Goal: Task Accomplishment & Management: Complete application form

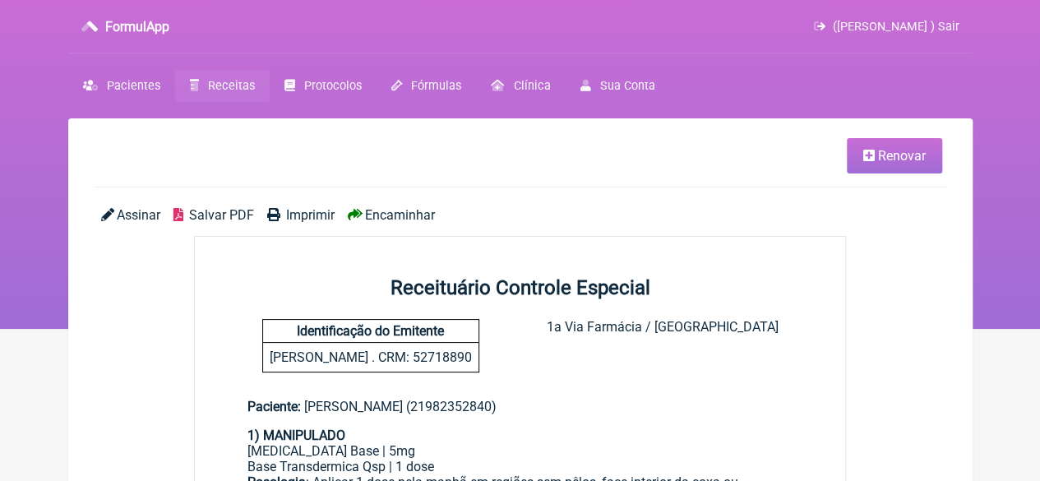
click at [222, 80] on span "Receitas" at bounding box center [231, 86] width 47 height 14
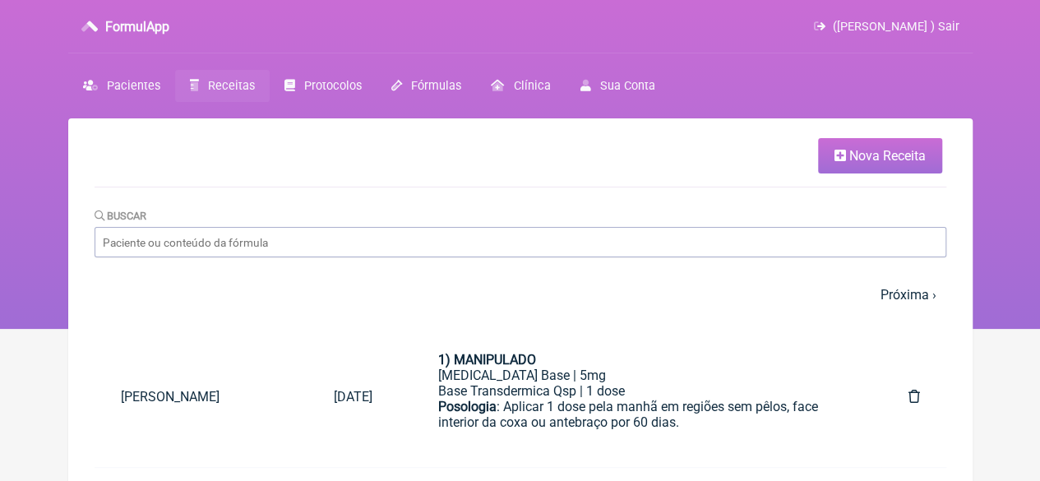
click at [851, 163] on span "Nova Receita" at bounding box center [887, 156] width 76 height 16
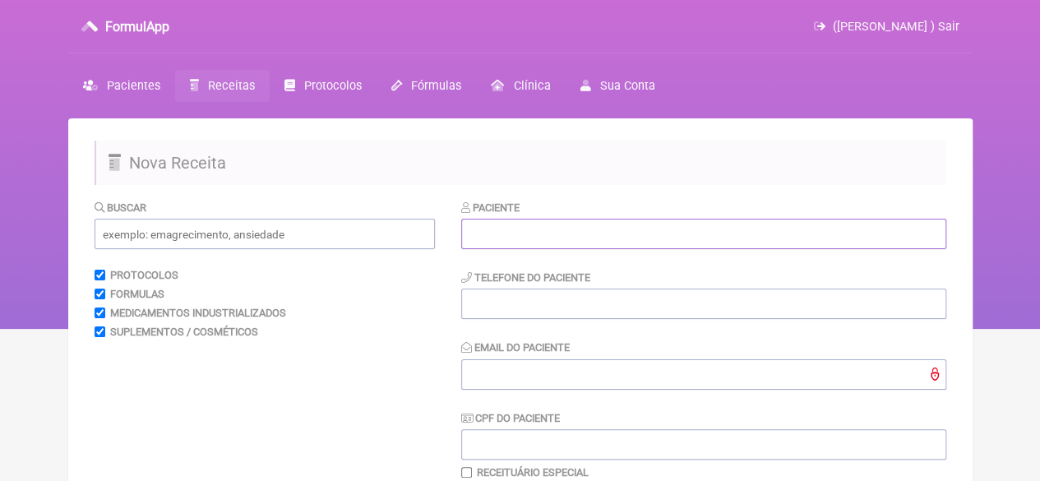
click at [540, 246] on input "text" at bounding box center [703, 234] width 485 height 30
paste input "[PERSON_NAME]"
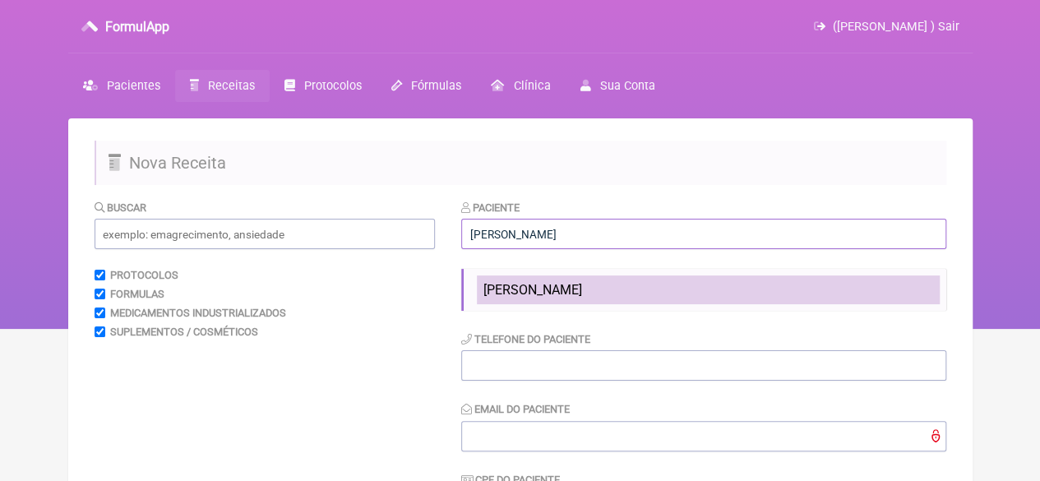
type input "[PERSON_NAME]"
click at [534, 300] on li "[PERSON_NAME]" at bounding box center [708, 289] width 463 height 29
type input "21"
type input "X@X"
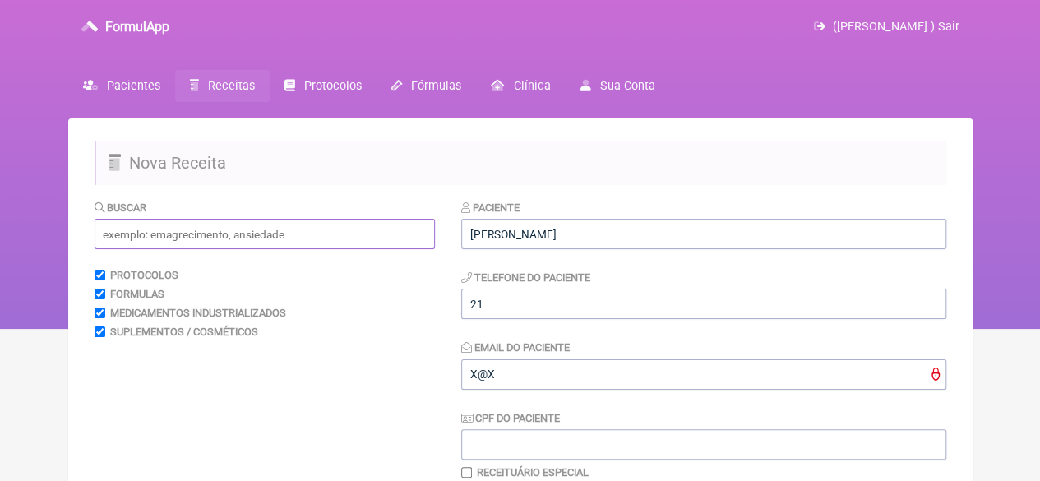
click at [237, 238] on input "text" at bounding box center [265, 234] width 340 height 30
type input "T"
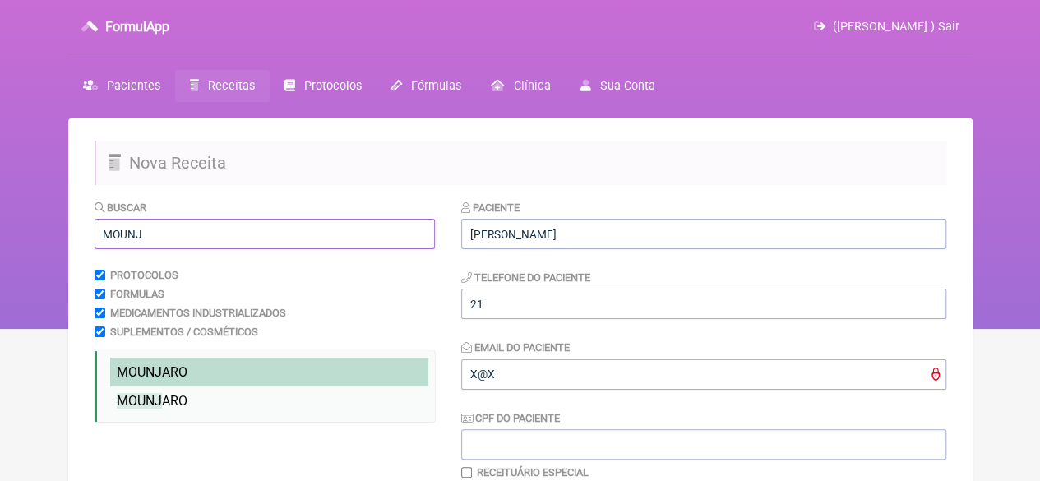
type input "MOUNJ"
click at [175, 376] on span "MOUNJ ARO" at bounding box center [152, 372] width 71 height 16
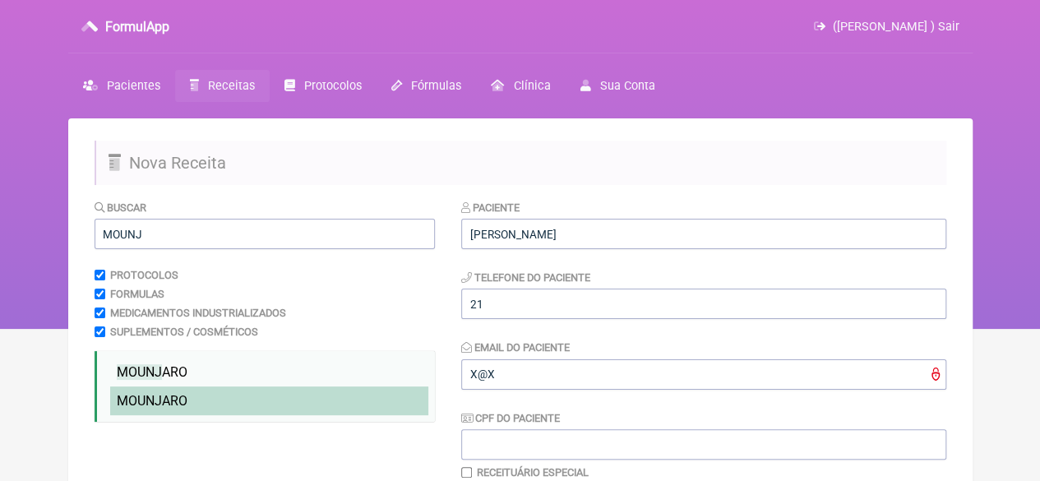
click at [178, 400] on span "MOUNJ ARO" at bounding box center [152, 401] width 71 height 16
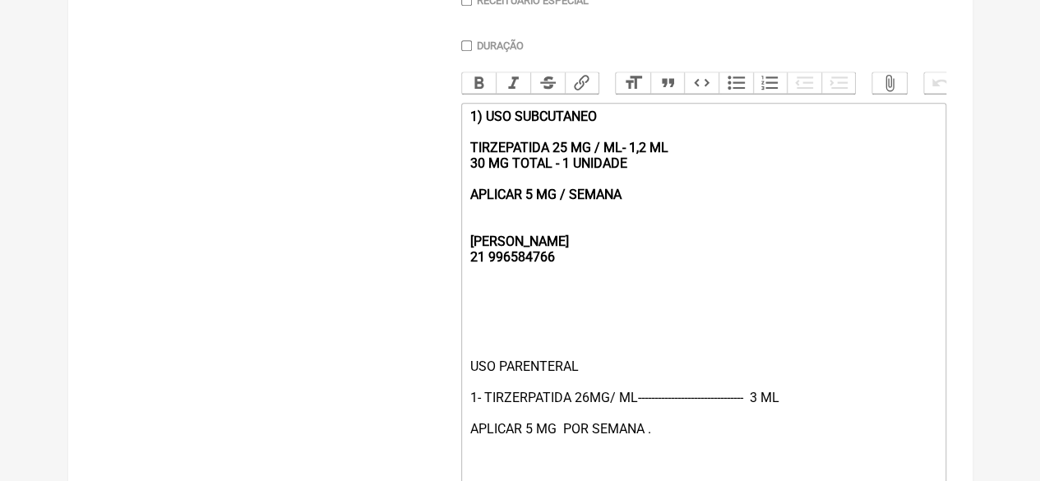
scroll to position [490, 0]
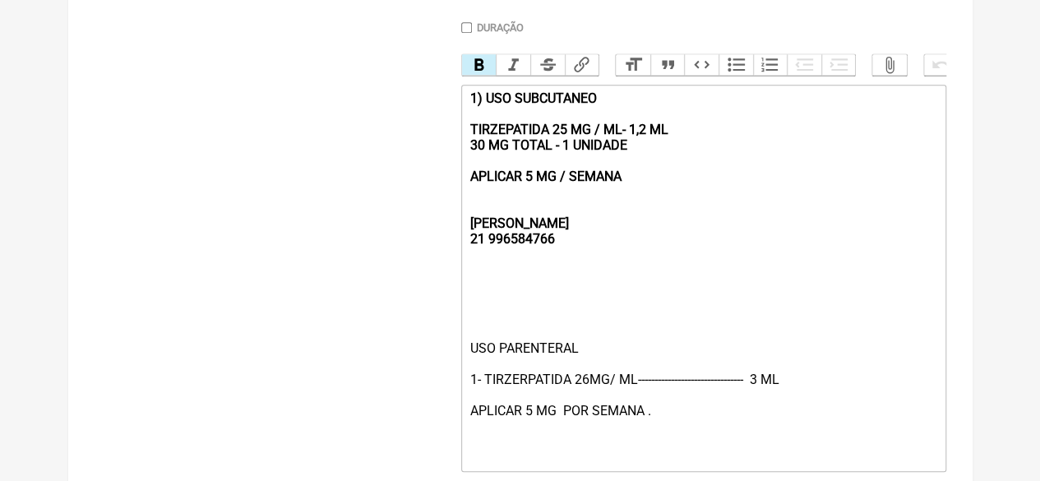
drag, startPoint x: 624, startPoint y: 187, endPoint x: 458, endPoint y: 103, distance: 186.4
click at [459, 104] on form "Buscar MOUNJ Protocolos Formulas Medicamentos Industrializados Suplementos / Co…" at bounding box center [520, 134] width 851 height 851
type trix-editor "<div><strong><br><br><br>REBECCA&nbsp;<br>21 996584766</strong></div><div><br><…"
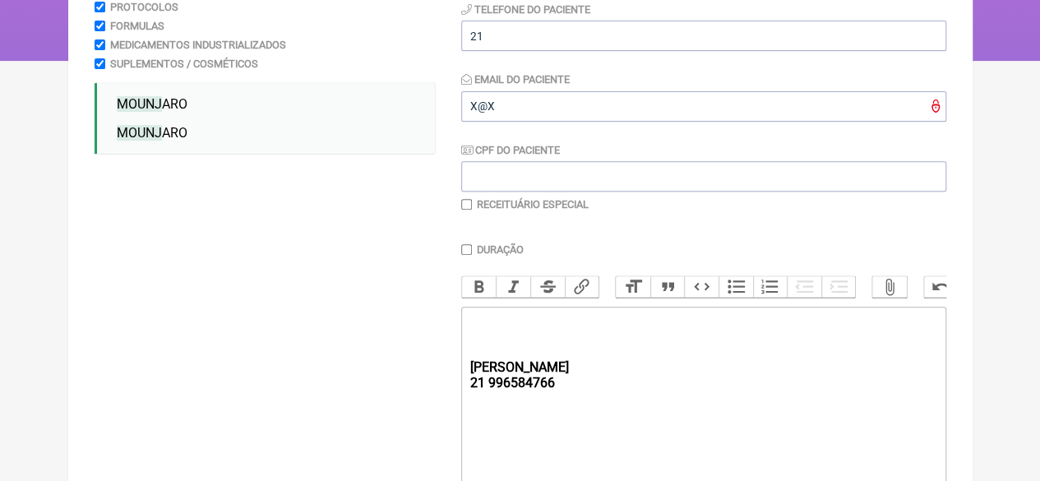
scroll to position [243, 0]
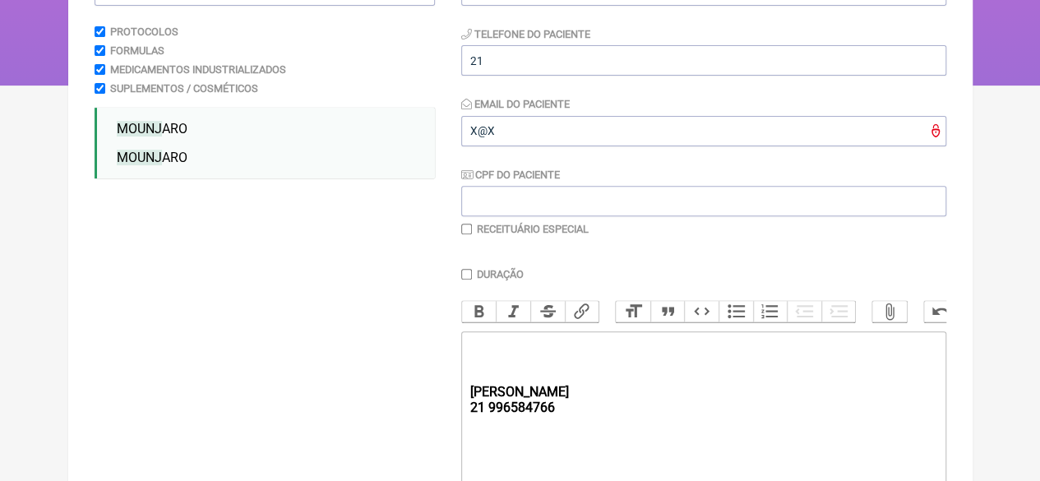
click at [468, 277] on input "Duração" at bounding box center [466, 274] width 11 height 11
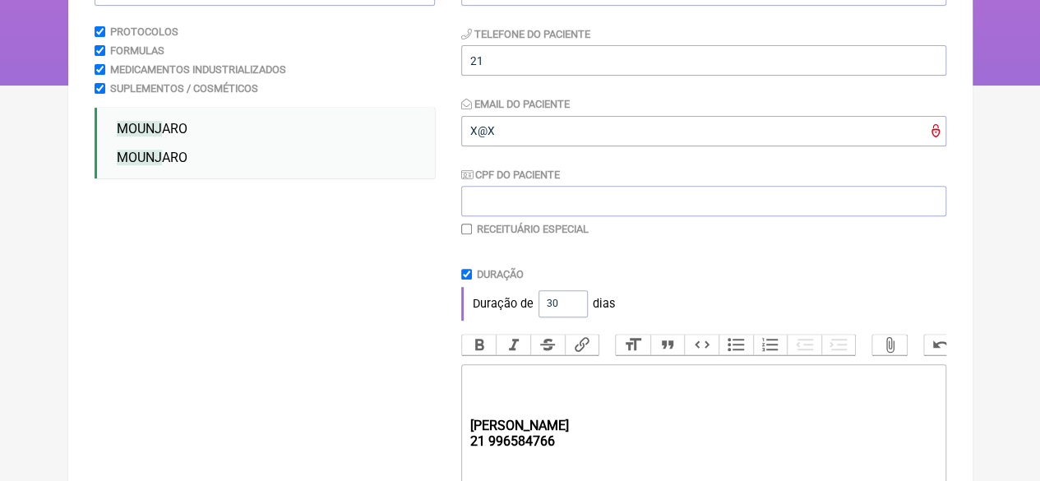
click at [467, 274] on input "Duração" at bounding box center [466, 274] width 11 height 11
checkbox input "false"
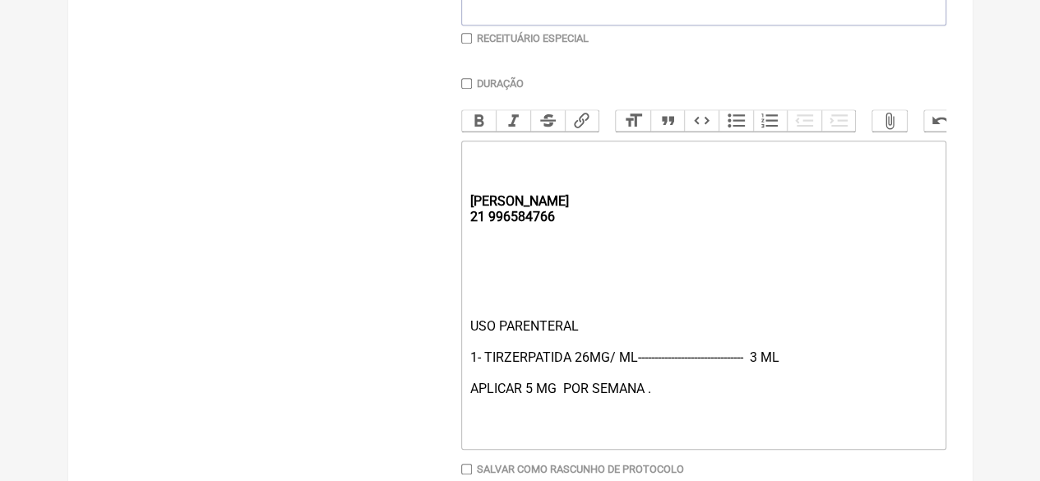
scroll to position [536, 0]
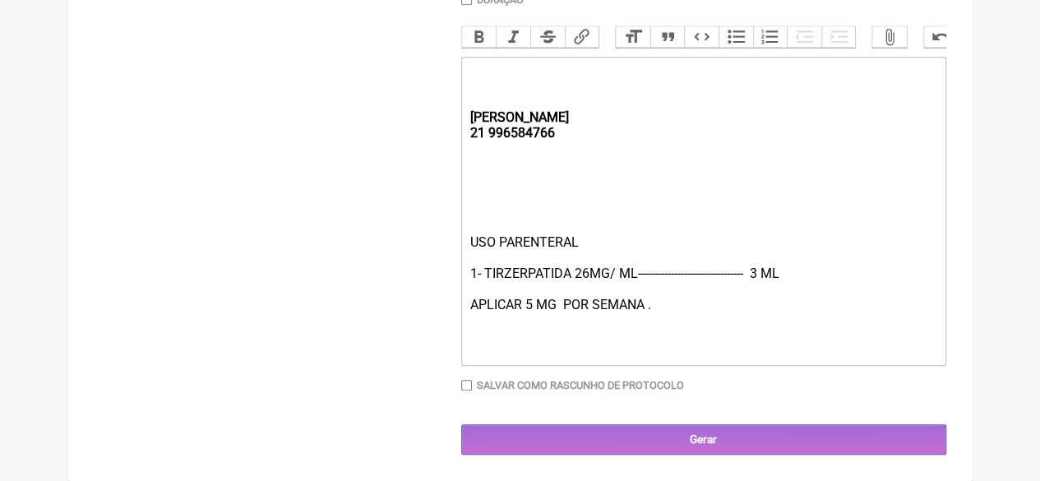
drag, startPoint x: 527, startPoint y: 302, endPoint x: 535, endPoint y: 305, distance: 8.9
click at [528, 302] on div "USO PARENTERAL 1- TIRZERPATIDA 26MG/ ML-------------------------------- 3 ML AP…" at bounding box center [702, 296] width 467 height 125
type trix-editor "<div><strong><br><br><br>REBECCA&nbsp;<br>21 996584766</strong></div><div><br><…"
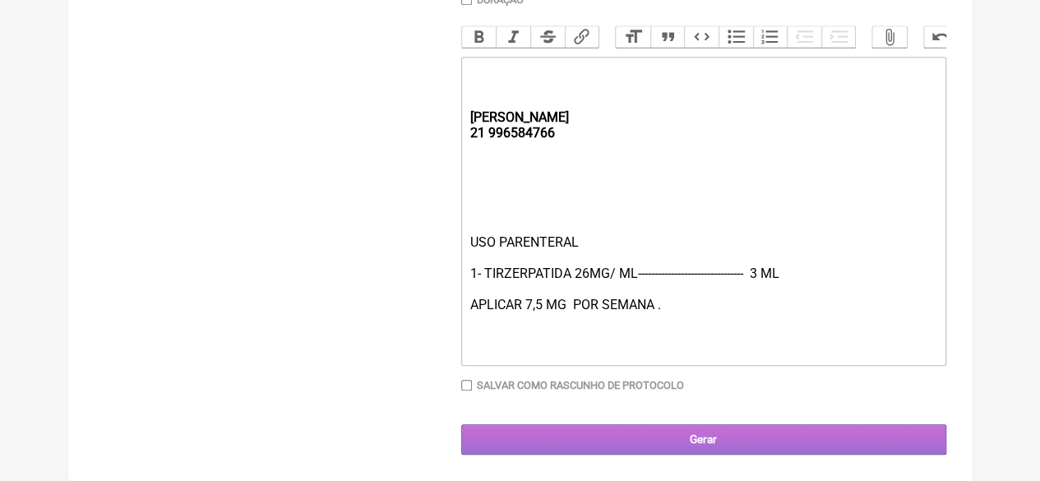
click at [625, 433] on input "Gerar" at bounding box center [703, 439] width 485 height 30
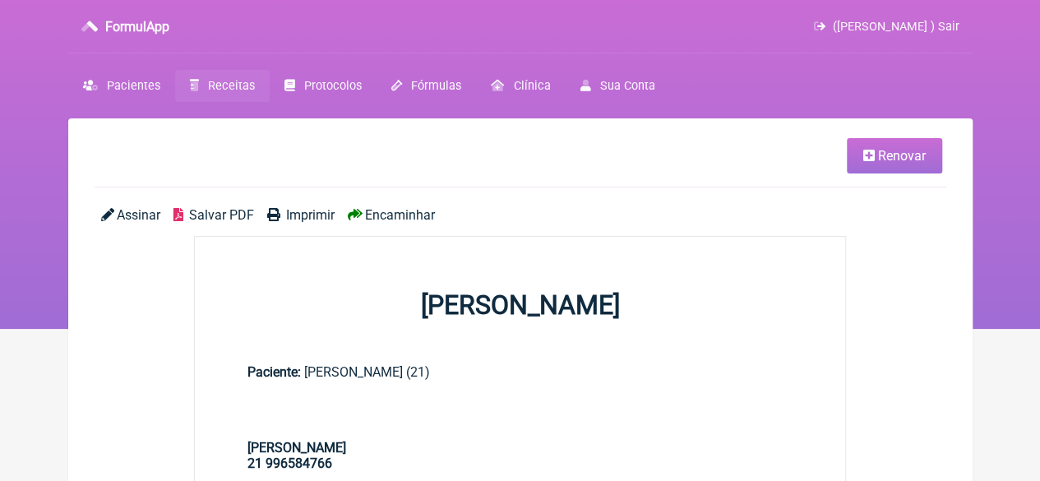
click at [316, 210] on span "Imprimir" at bounding box center [310, 215] width 48 height 16
drag, startPoint x: 883, startPoint y: 155, endPoint x: 866, endPoint y: 166, distance: 19.6
click at [883, 155] on span "Renovar" at bounding box center [902, 156] width 48 height 16
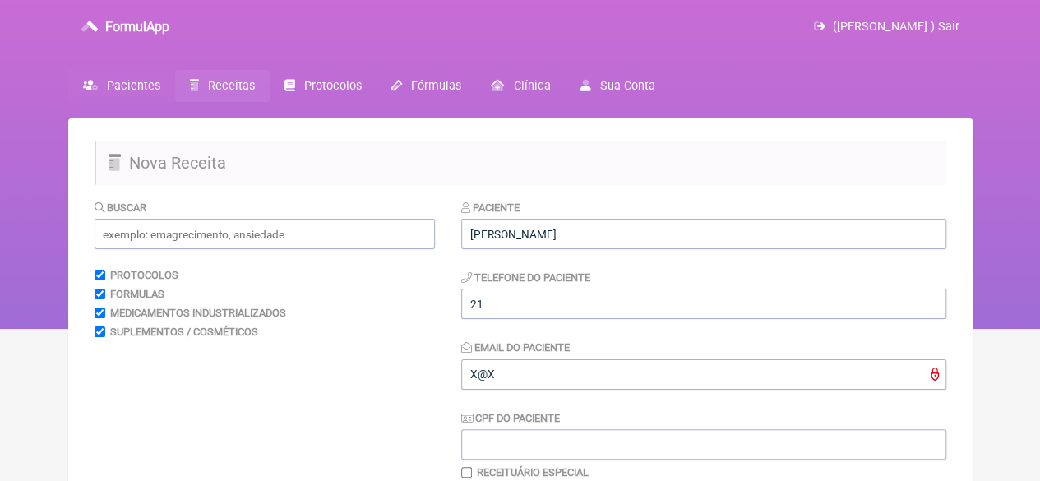
click at [125, 85] on span "Pacientes" at bounding box center [133, 86] width 53 height 14
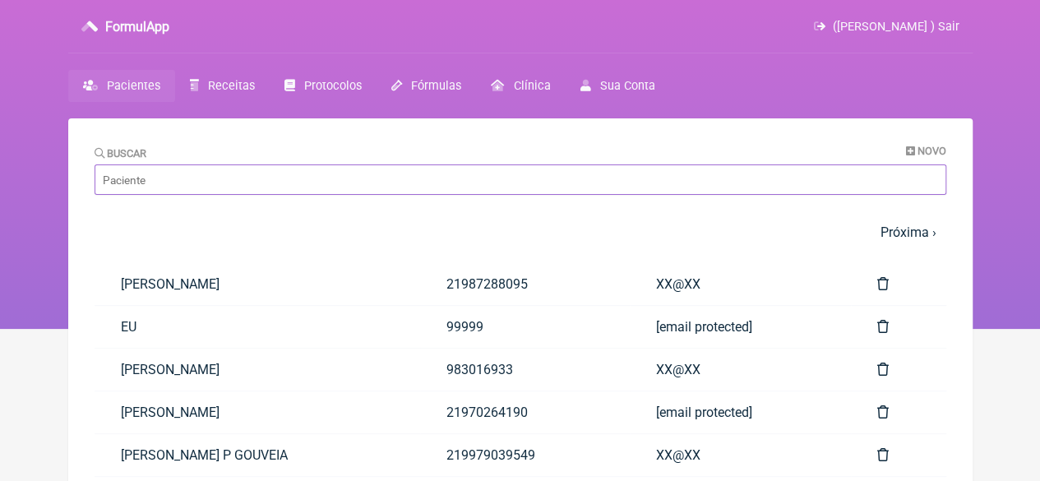
click at [171, 173] on input "Buscar" at bounding box center [520, 179] width 851 height 30
paste input "[PERSON_NAME]"
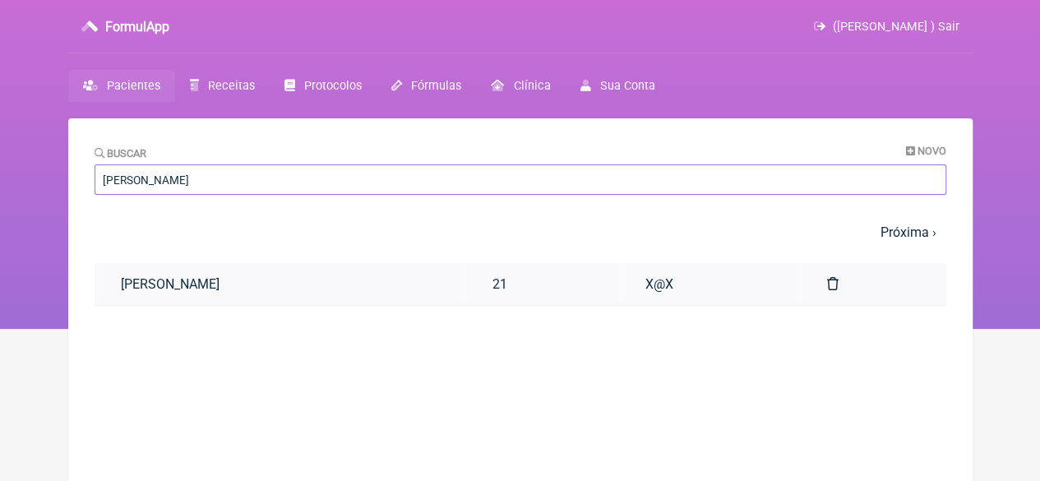
type input "[PERSON_NAME]"
click at [327, 267] on link "[PERSON_NAME]" at bounding box center [280, 284] width 371 height 42
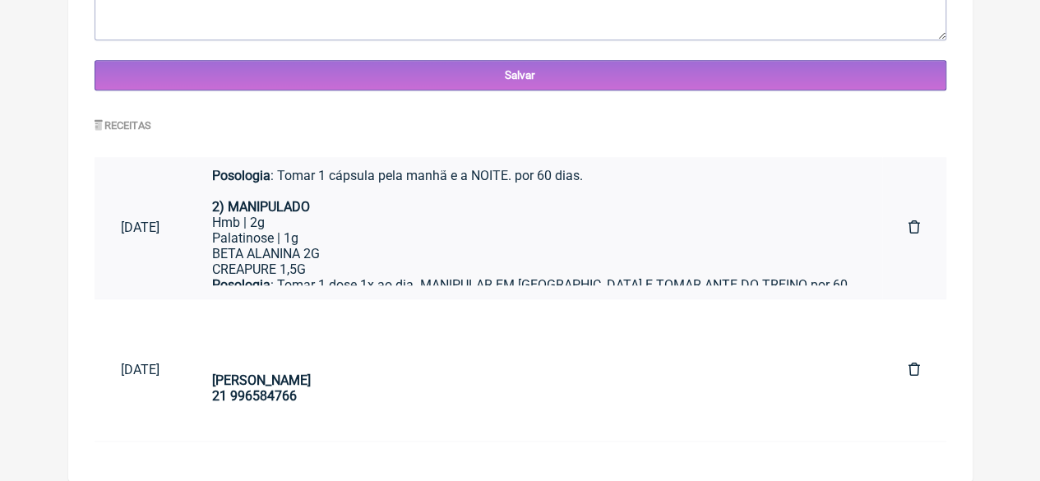
scroll to position [28, 0]
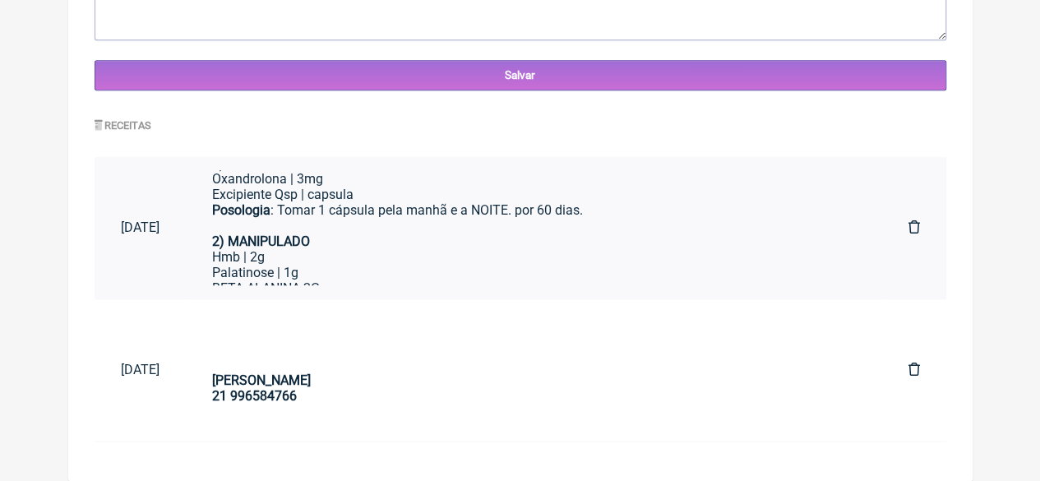
click at [329, 224] on div "Posologia : Tomar 1 cápsula pela manhã e a NOITE. por 60 dias." at bounding box center [534, 217] width 644 height 31
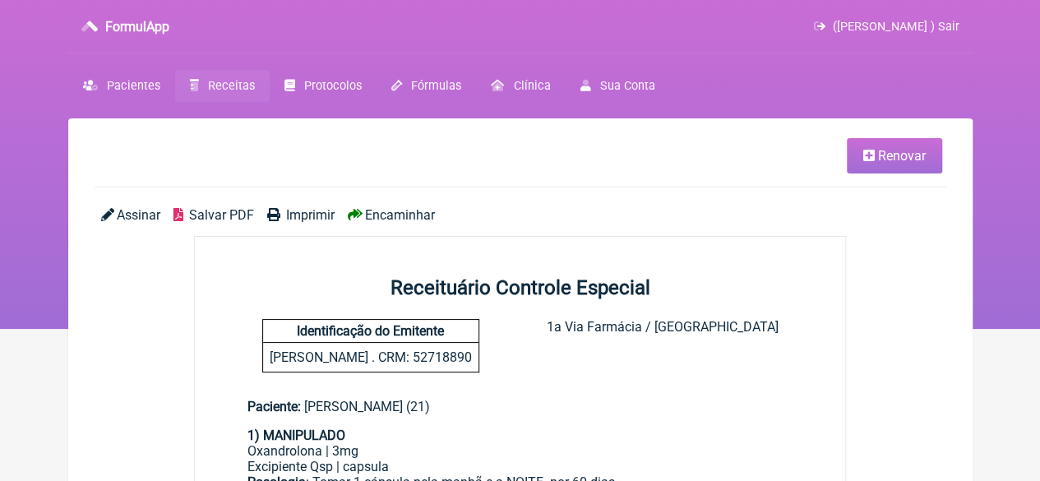
click at [870, 149] on icon at bounding box center [869, 155] width 12 height 13
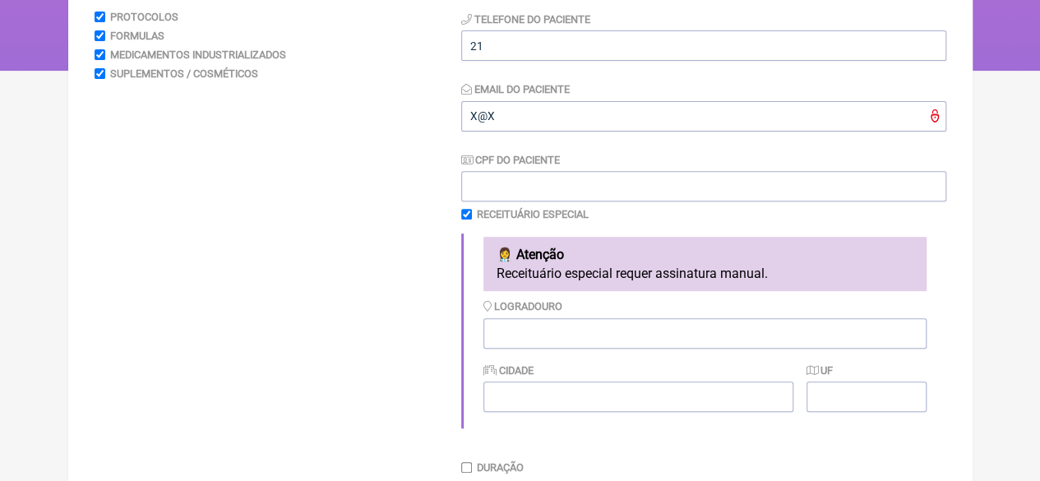
scroll to position [493, 0]
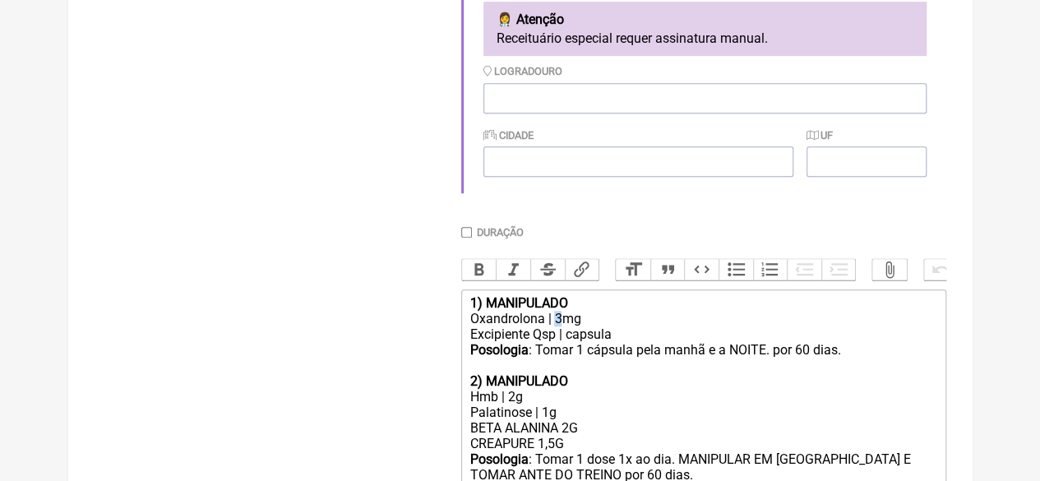
click at [555, 326] on div "Oxandrolona | 3mg" at bounding box center [702, 319] width 467 height 16
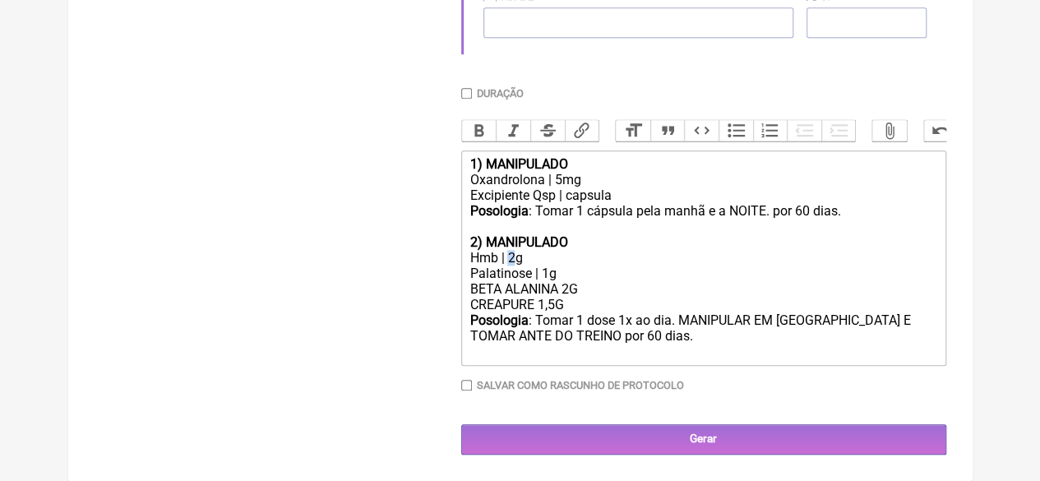
click at [513, 254] on div "Hmb | 2g" at bounding box center [702, 258] width 467 height 16
click at [568, 288] on div "BETA ALANINA 2G CREAPURE 1,5G" at bounding box center [702, 296] width 467 height 31
click at [620, 305] on div "BETA ALANINA 2,4G CREAPURE 1,5G" at bounding box center [702, 296] width 467 height 31
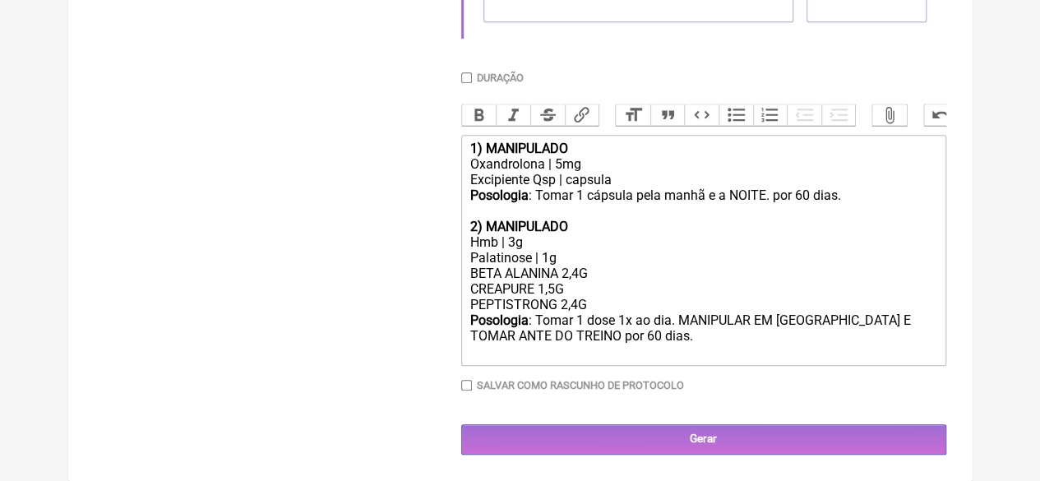
type trix-editor "<div><strong>1) MANIPULADO</strong></div><div>Oxandrolona | 5mg</div><div>Excip…"
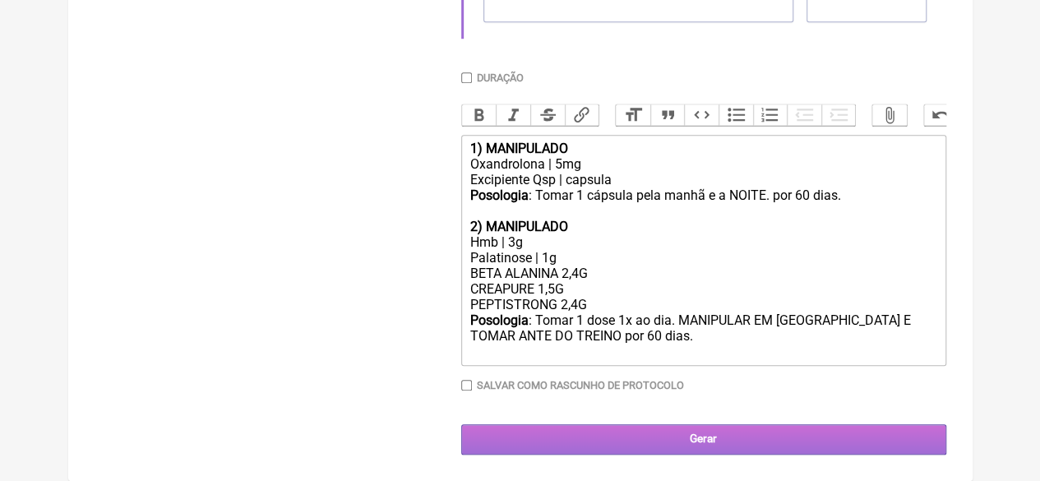
click at [680, 450] on input "Gerar" at bounding box center [703, 439] width 485 height 30
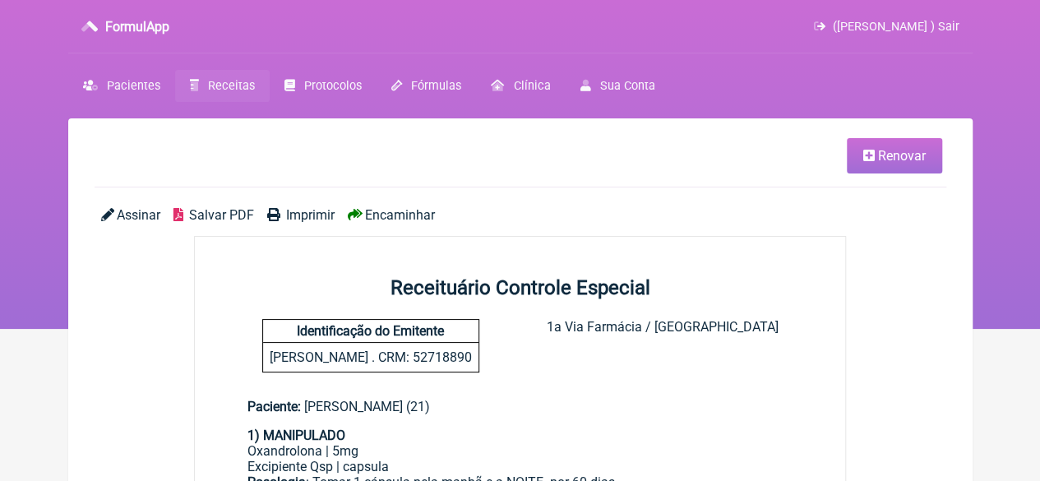
click at [282, 215] on link "Imprimir" at bounding box center [300, 215] width 67 height 16
click at [210, 83] on span "Receitas" at bounding box center [231, 86] width 47 height 14
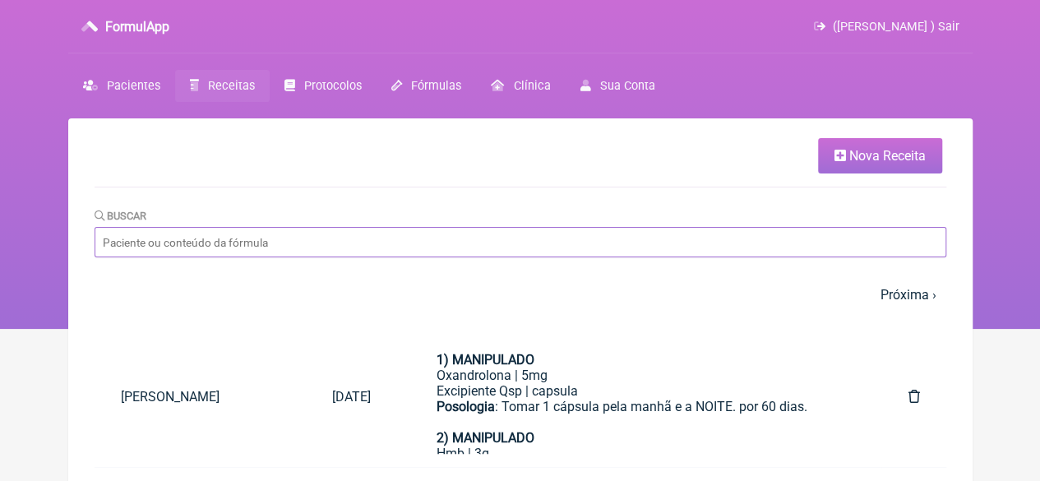
click at [286, 247] on input "Buscar" at bounding box center [520, 242] width 851 height 30
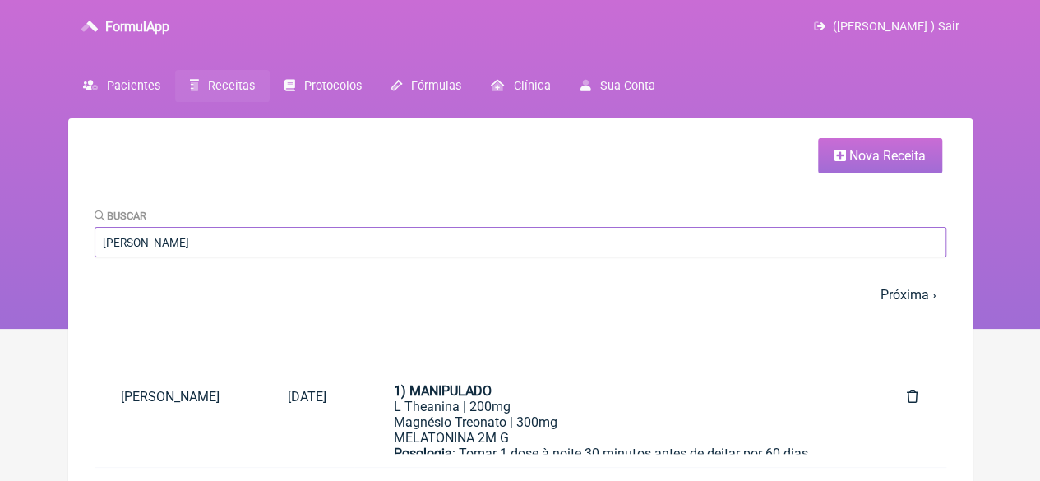
type input "[PERSON_NAME]"
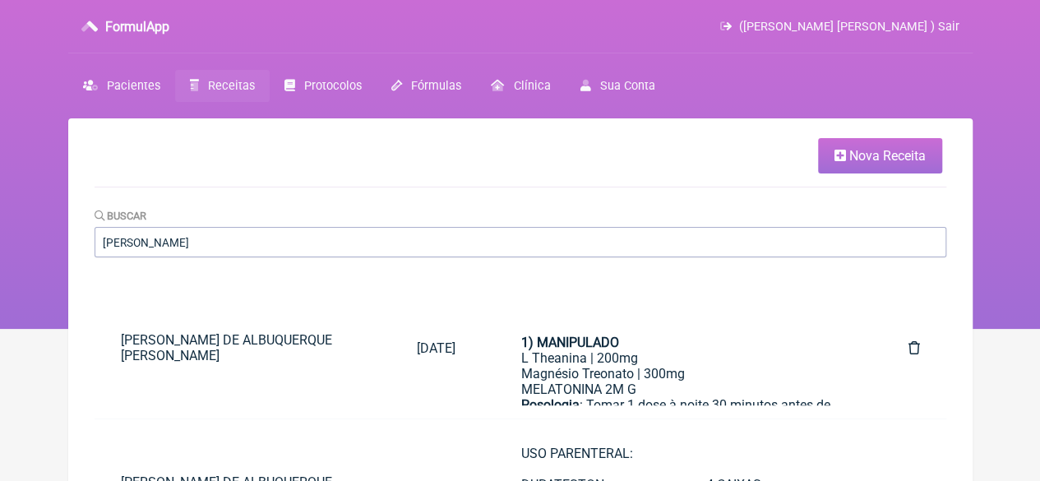
click at [223, 80] on span "Receitas" at bounding box center [231, 86] width 47 height 14
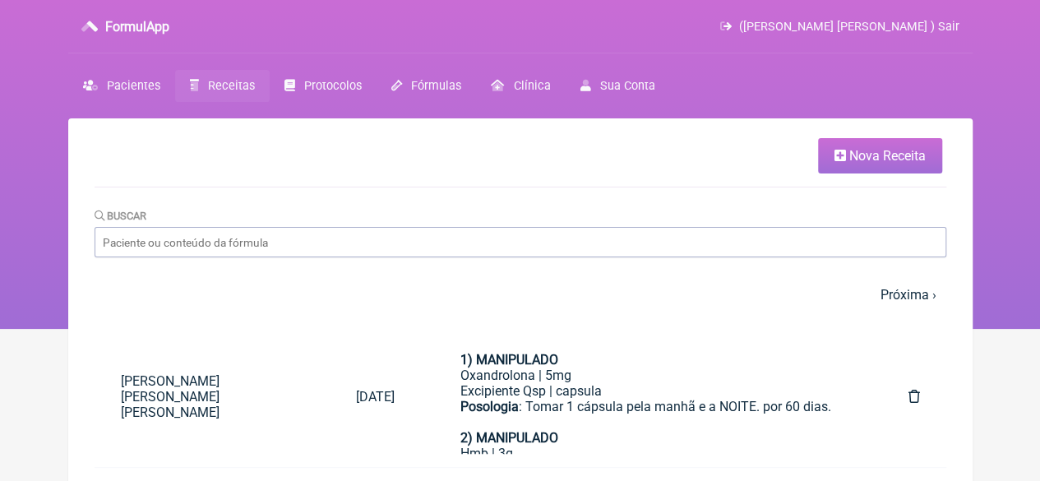
click at [849, 150] on span "Nova Receita" at bounding box center [887, 156] width 76 height 16
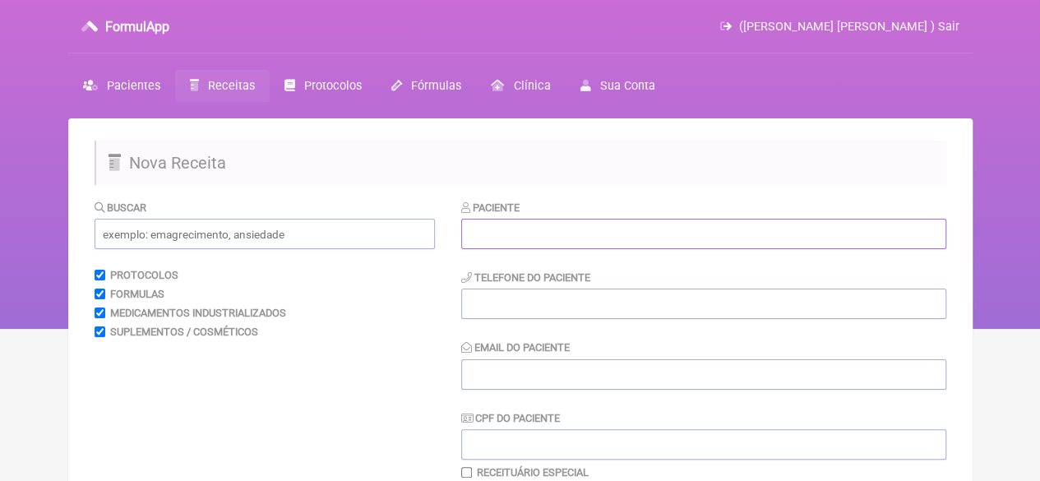
click at [578, 231] on input "text" at bounding box center [703, 234] width 485 height 30
type input "ANDERSON LUIZ DA SILVA LEMOS"
click at [537, 303] on input "tel" at bounding box center [703, 303] width 485 height 30
type input "21994248126"
click at [597, 382] on input "Email do Paciente" at bounding box center [703, 374] width 485 height 30
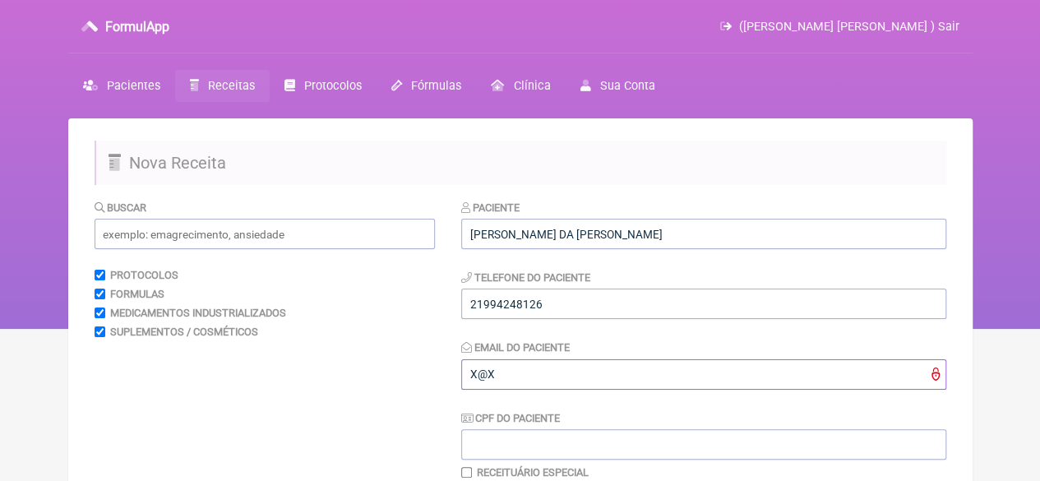
type input "X@X"
click at [246, 231] on input "text" at bounding box center [265, 234] width 340 height 30
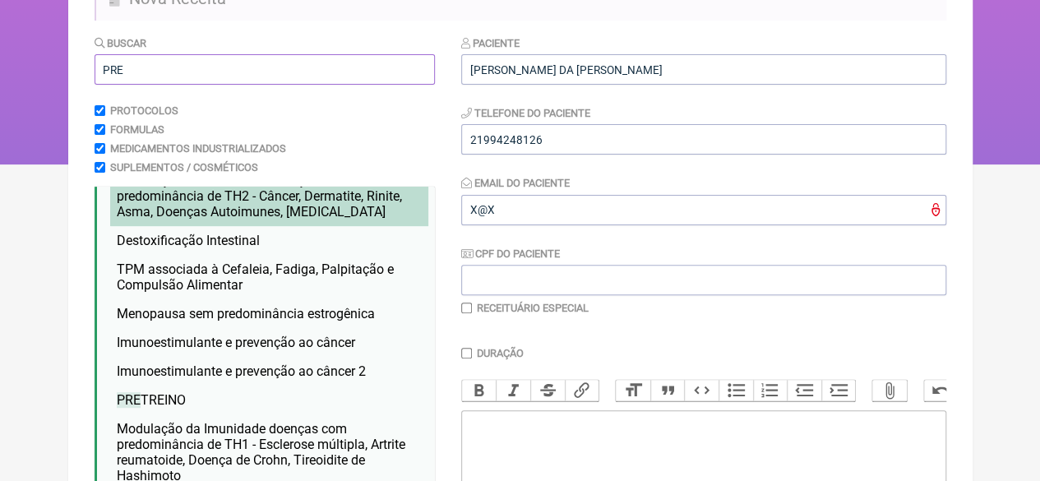
scroll to position [62, 0]
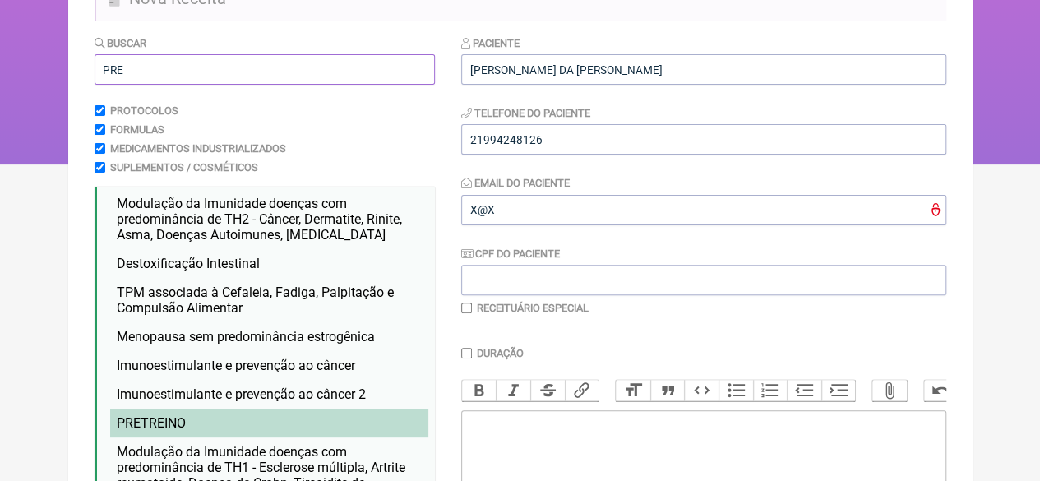
type input "PRE"
click at [178, 431] on span "PRE TREINO" at bounding box center [151, 423] width 69 height 16
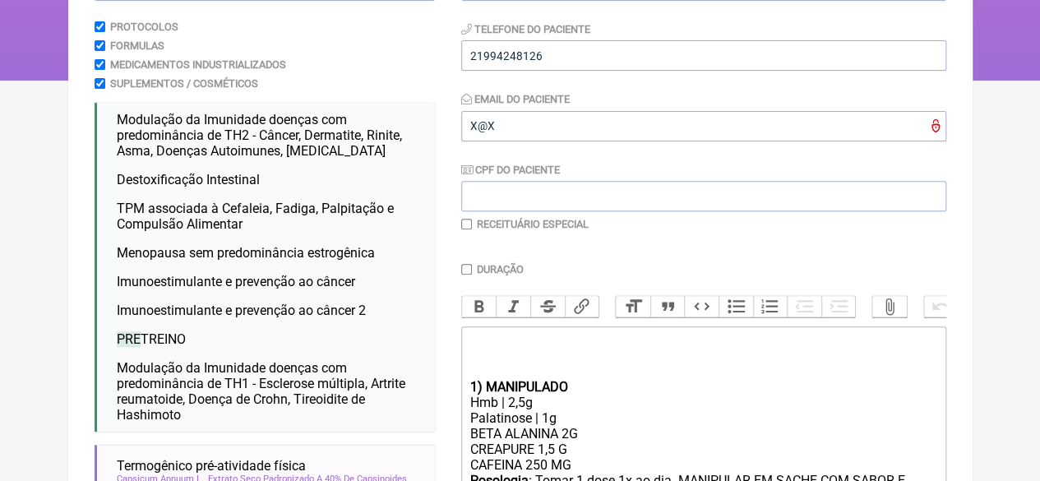
scroll to position [329, 0]
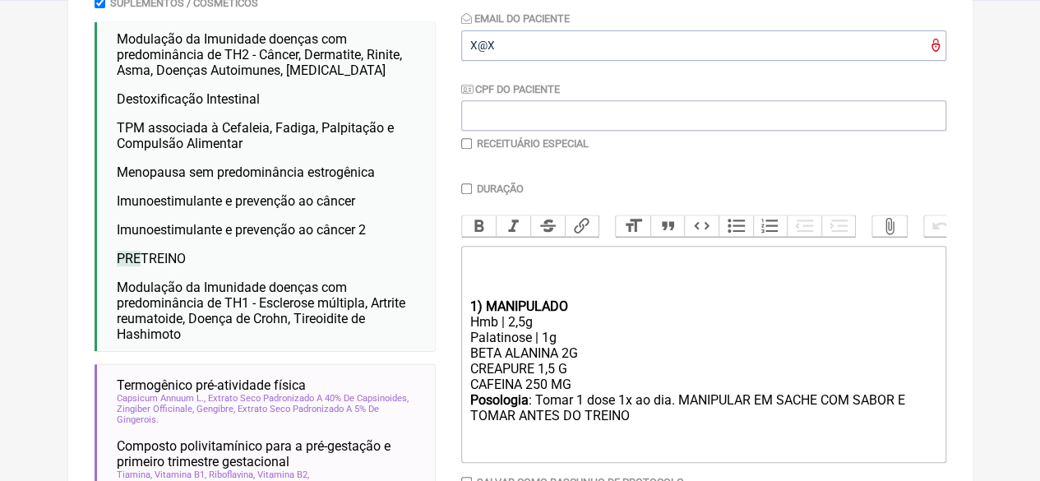
click at [548, 392] on div "BETA ALANINA 2G CREAPURE 1,5 G CAFEINA 250 MG" at bounding box center [702, 368] width 467 height 47
